Goal: Information Seeking & Learning: Learn about a topic

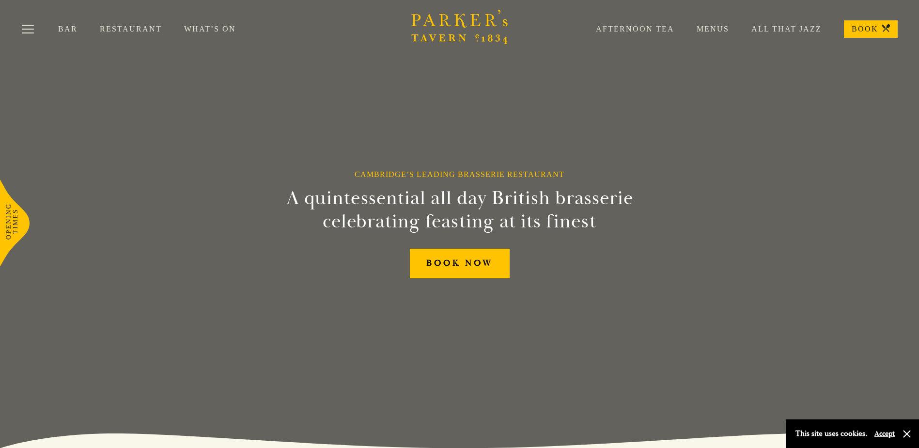
click at [144, 27] on link "Restaurant" at bounding box center [142, 29] width 84 height 10
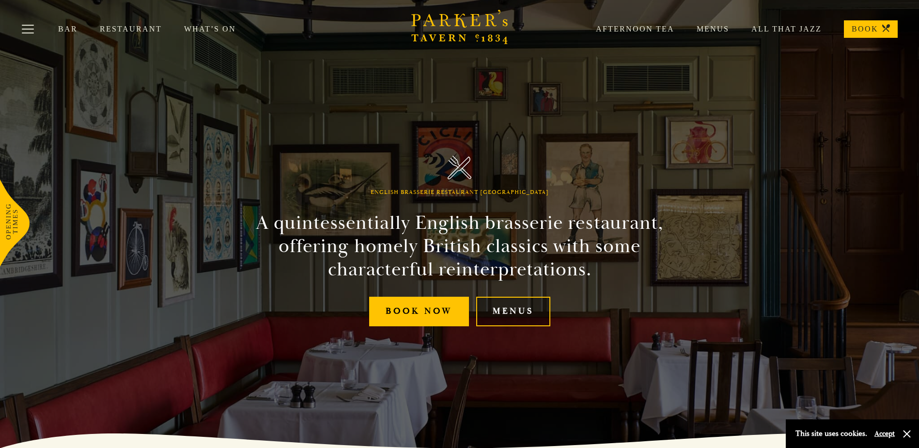
click at [519, 304] on link "Menus" at bounding box center [513, 312] width 74 height 30
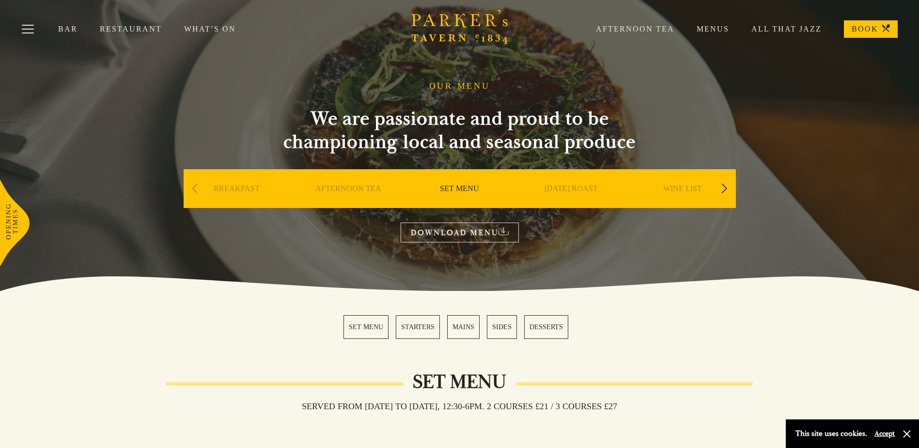
click at [722, 189] on div "Next slide" at bounding box center [724, 188] width 13 height 21
click at [691, 189] on link "A LA CARTE" at bounding box center [682, 203] width 45 height 39
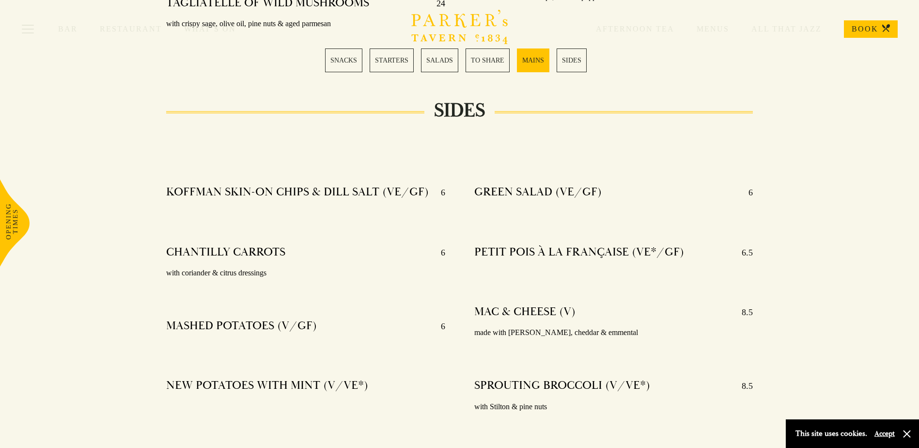
scroll to position [2135, 0]
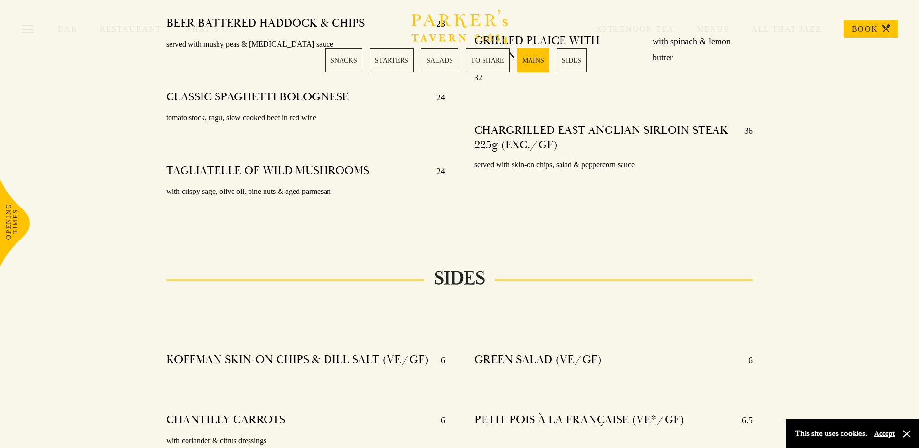
click at [414, 199] on div at bounding box center [305, 202] width 279 height 7
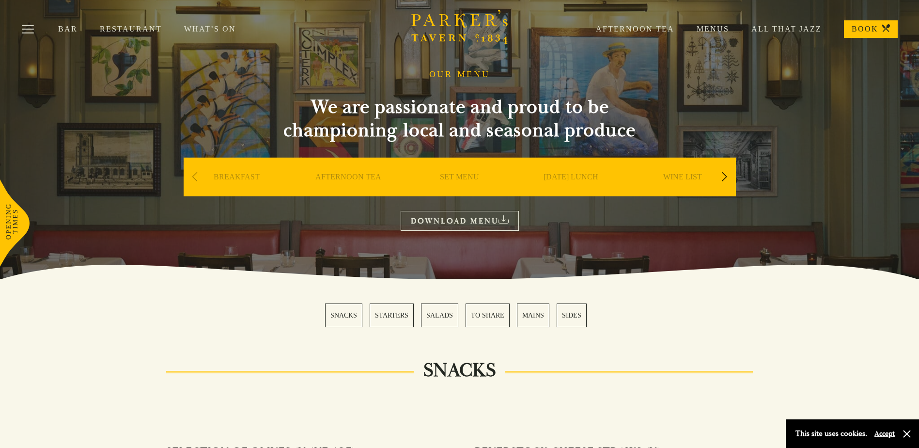
scroll to position [0, 0]
